Goal: Use online tool/utility: Utilize a website feature to perform a specific function

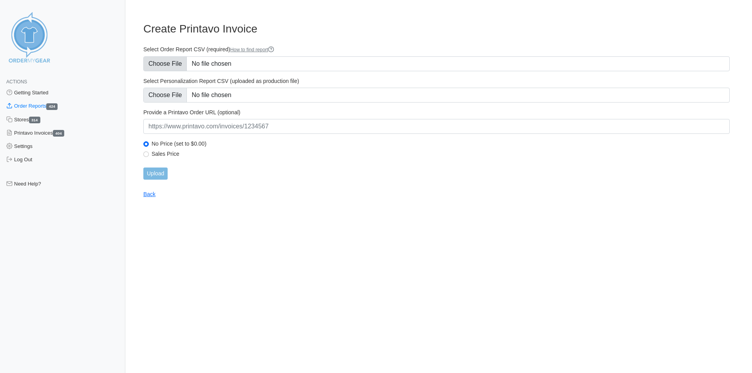
click at [169, 67] on input "Select Order Report CSV (required) How to find report" at bounding box center [436, 63] width 586 height 15
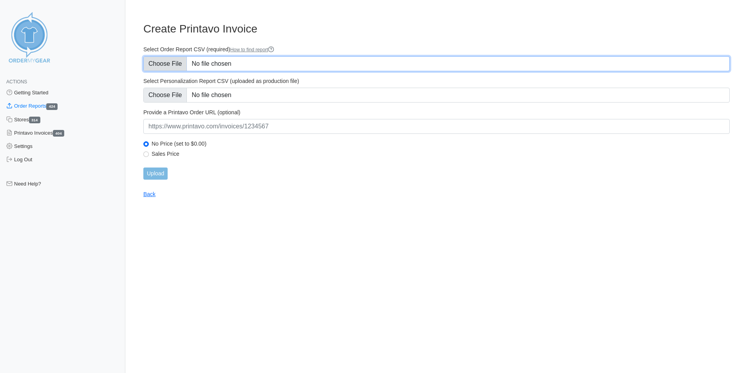
type input "C:\fakepath\SXVRT_order_report (1).csv"
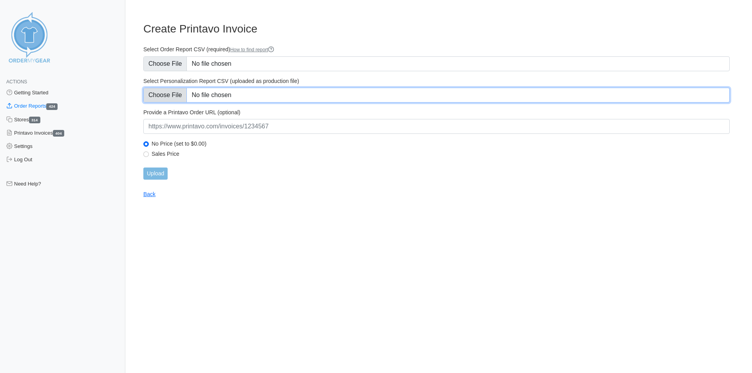
click at [162, 96] on input "Select Personalization Report CSV (uploaded as production file)" at bounding box center [436, 95] width 586 height 15
type input "C:\fakepath\SXVRT_personalization_report.csv"
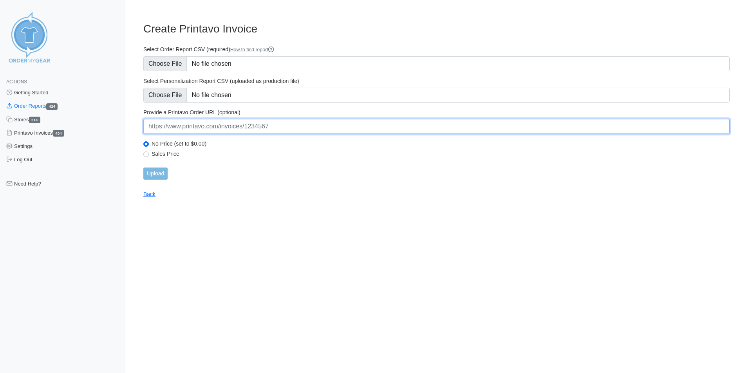
click at [197, 130] on input "url" at bounding box center [436, 126] width 586 height 15
paste input "https://www.printavo.com/invoices/20323379"
type input "https://www.printavo.com/invoices/20323379"
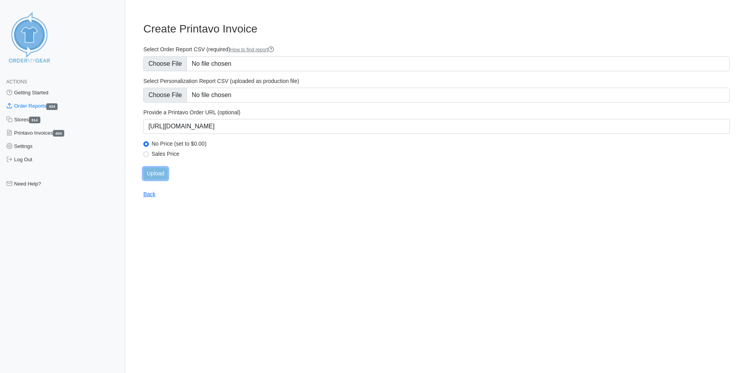
click at [159, 177] on input "Upload" at bounding box center [155, 174] width 24 height 12
